Goal: Check status: Check status

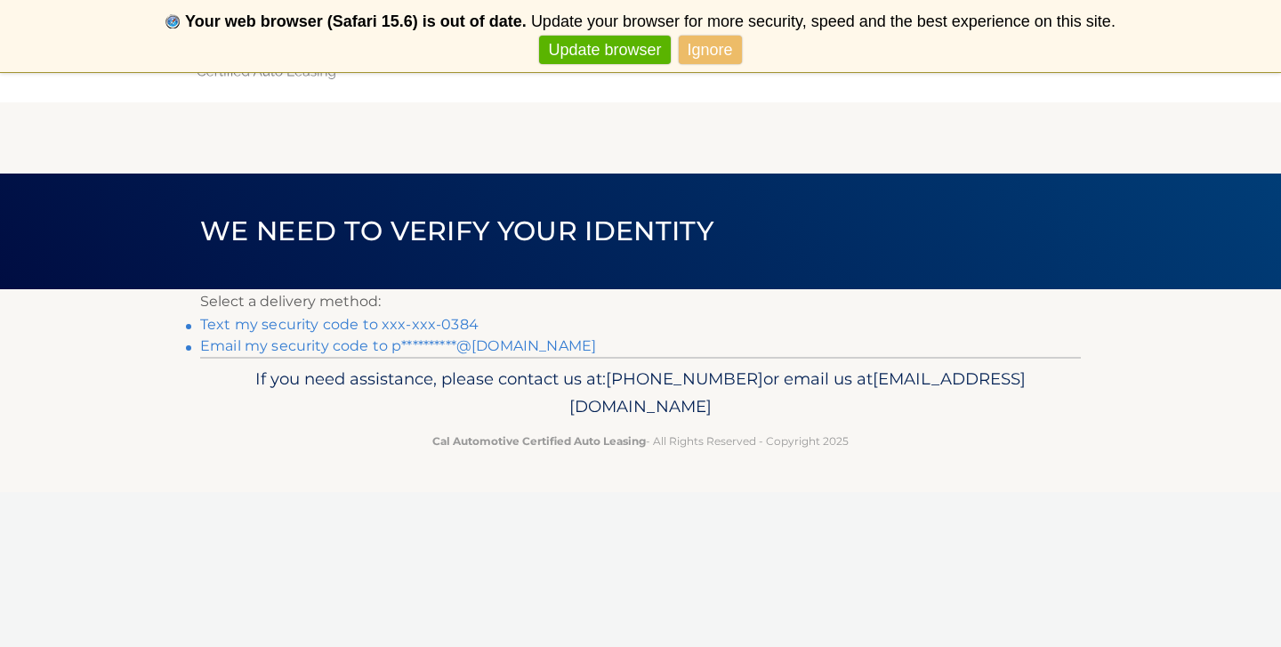
click at [392, 326] on link "Text my security code to xxx-xxx-0384" at bounding box center [339, 324] width 278 height 17
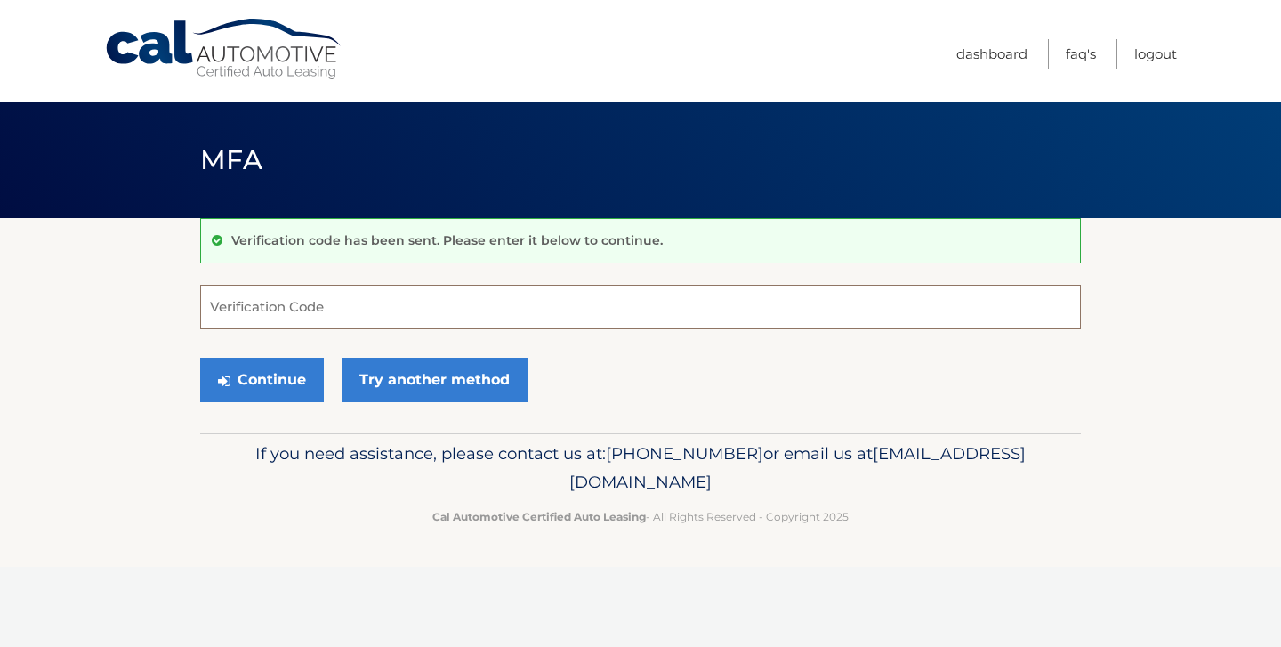
click at [384, 309] on input "Verification Code" at bounding box center [640, 307] width 881 height 44
type input "323074"
click at [267, 387] on button "Continue" at bounding box center [262, 380] width 124 height 44
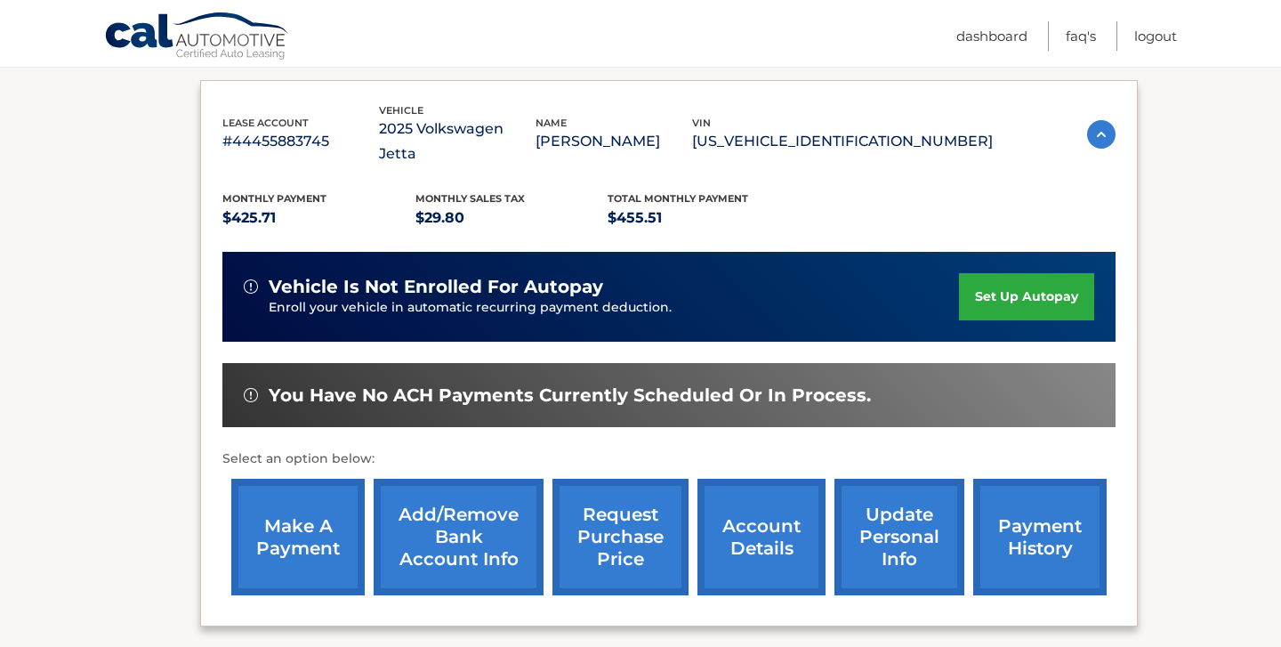
scroll to position [294, 0]
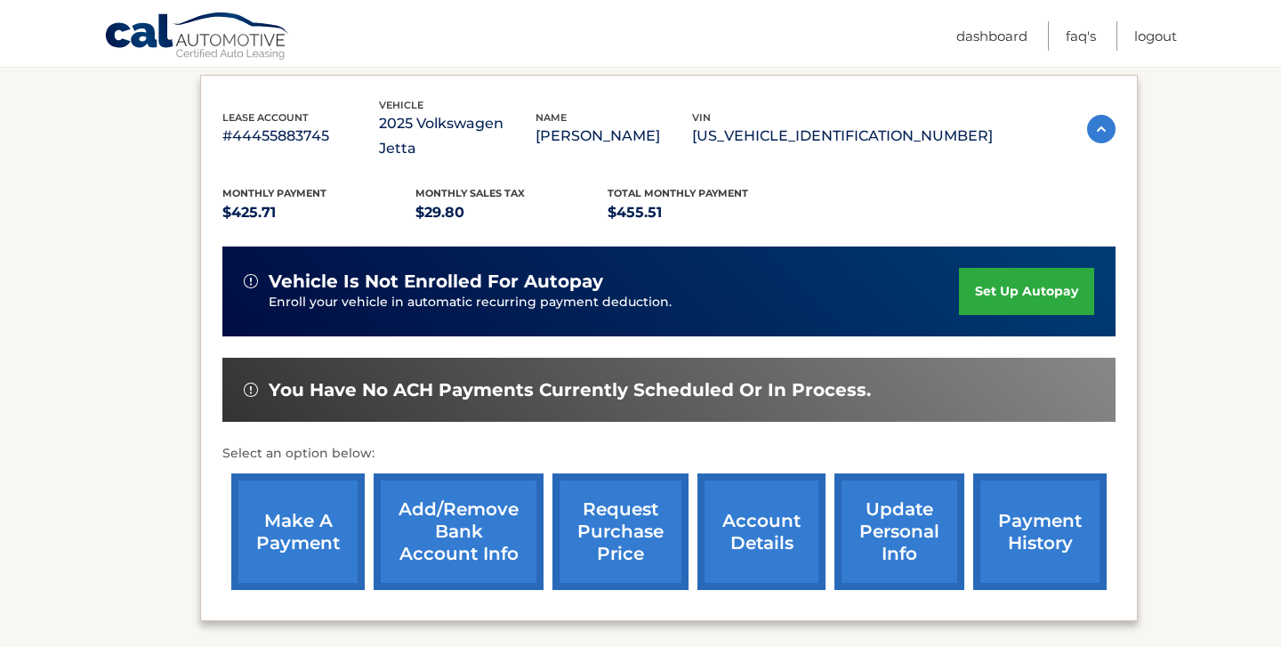
click at [999, 496] on link "payment history" at bounding box center [1039, 531] width 133 height 117
